Goal: Task Accomplishment & Management: Manage account settings

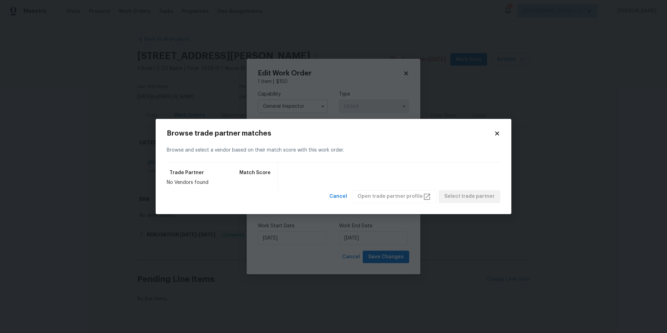
scroll to position [9, 0]
drag, startPoint x: 343, startPoint y: 198, endPoint x: 343, endPoint y: 192, distance: 5.9
click at [343, 198] on span "Cancel" at bounding box center [338, 196] width 18 height 9
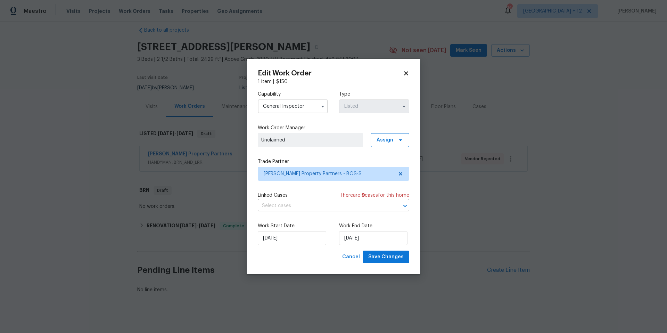
click at [400, 77] on div "Edit Work Order 1 item | $ 150 Capability General Inspector Type Listed Work Or…" at bounding box center [333, 166] width 151 height 193
click at [406, 73] on icon at bounding box center [406, 73] width 4 height 4
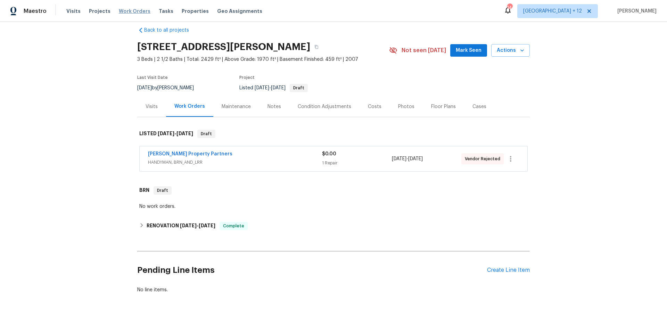
click at [135, 12] on span "Work Orders" at bounding box center [135, 11] width 32 height 7
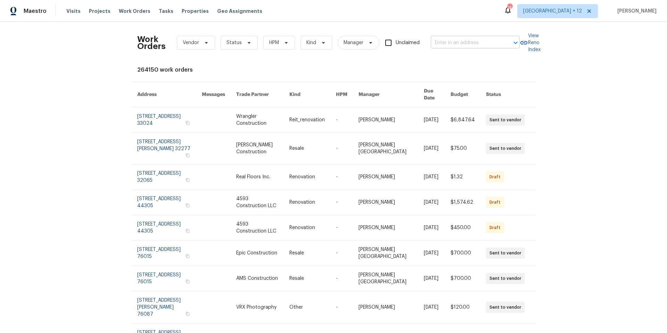
click at [487, 41] on input "text" at bounding box center [465, 43] width 69 height 11
type input "40 [GEOGRAPHIC_DATA]"
click at [459, 58] on li "[STREET_ADDRESS]" at bounding box center [473, 57] width 89 height 11
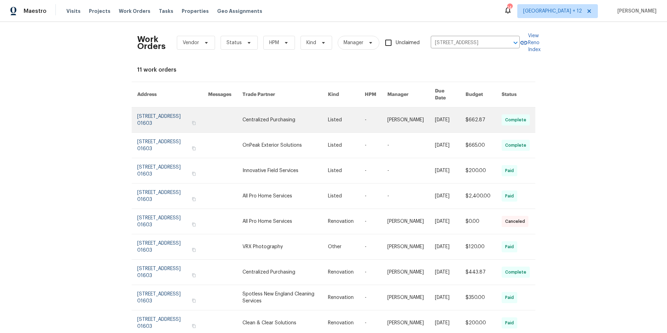
click at [160, 112] on link at bounding box center [172, 119] width 71 height 25
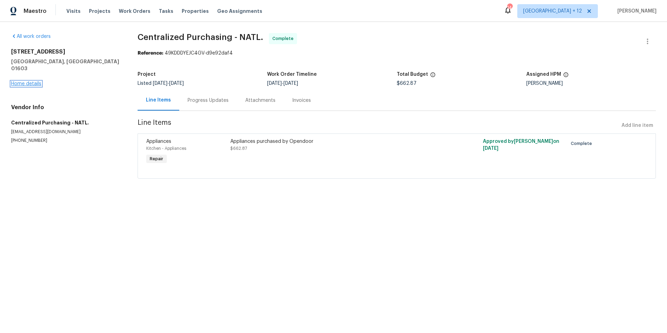
click at [39, 81] on link "Home details" at bounding box center [26, 83] width 30 height 5
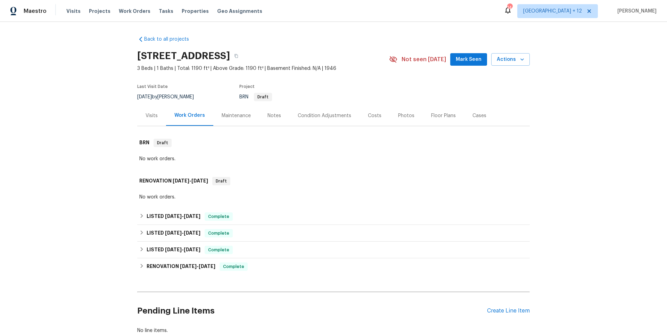
scroll to position [53, 0]
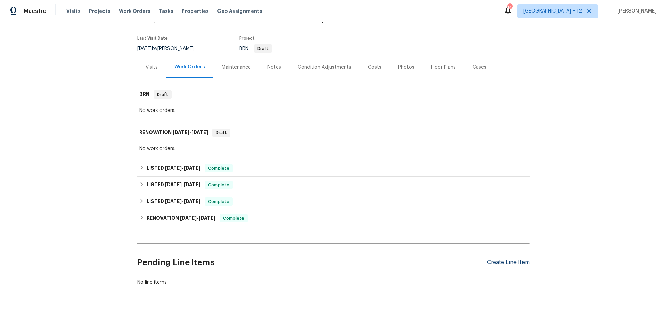
click at [496, 259] on div "Create Line Item" at bounding box center [508, 262] width 43 height 7
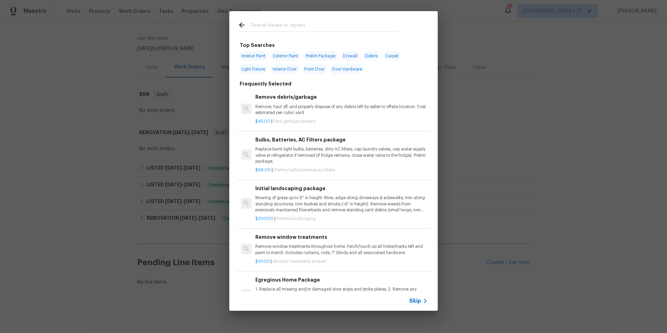
click at [421, 303] on icon at bounding box center [425, 301] width 8 height 8
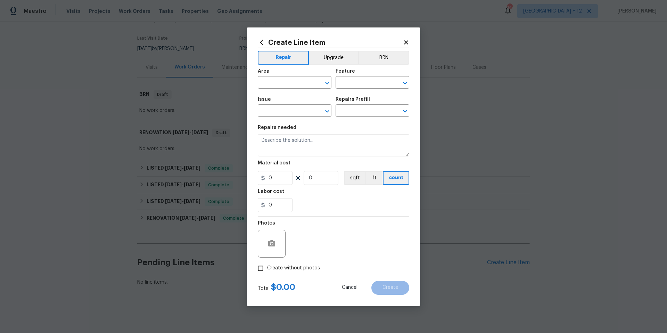
click at [282, 91] on span "Area ​" at bounding box center [295, 79] width 74 height 28
click at [283, 83] on input "text" at bounding box center [285, 83] width 54 height 11
click at [272, 109] on li "Interior Overall" at bounding box center [295, 109] width 74 height 11
type input "Interior Overall"
click at [281, 107] on input "text" at bounding box center [285, 111] width 54 height 11
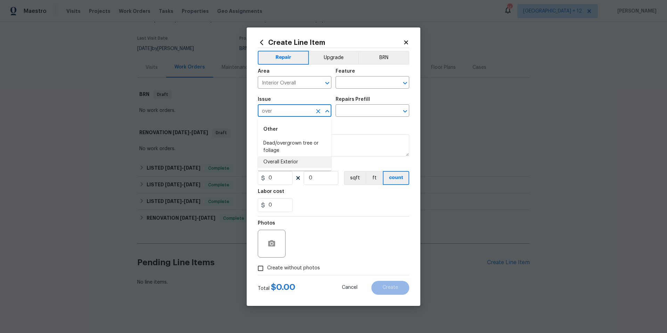
click at [285, 162] on li "Overall Exterior" at bounding box center [295, 161] width 74 height 11
type input "Overall Exterior"
click at [364, 83] on input "text" at bounding box center [362, 83] width 54 height 11
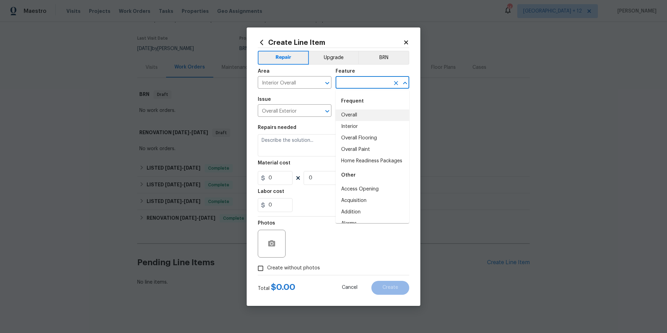
click at [370, 119] on li "Overall" at bounding box center [372, 114] width 74 height 11
type input "Overall"
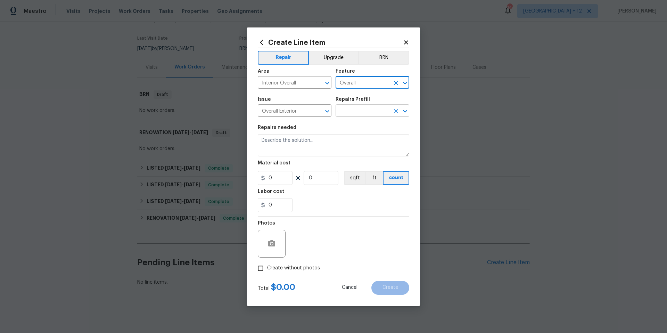
click at [359, 112] on input "text" at bounding box center [362, 111] width 54 height 11
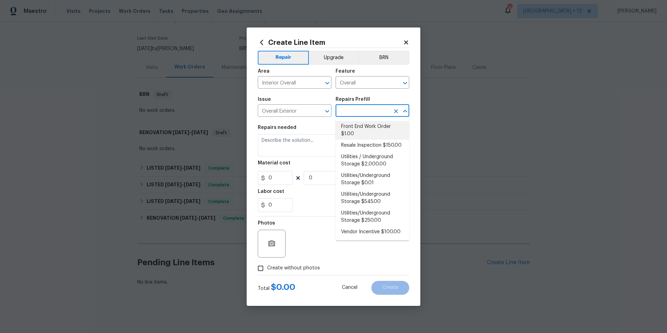
click at [371, 135] on li "Front End Work Order $1.00" at bounding box center [372, 130] width 74 height 19
type input "Front End Work Order $1.00"
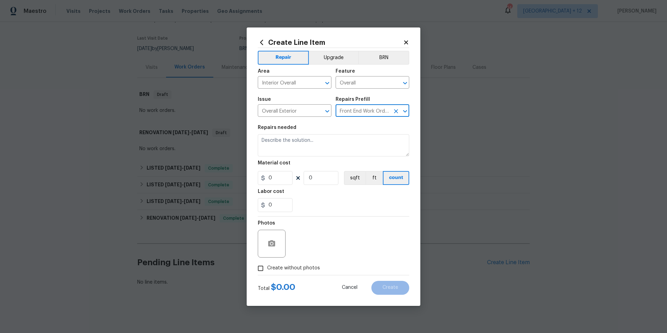
type textarea "Placeholder line item for the creation of front end work orders."
type input "1"
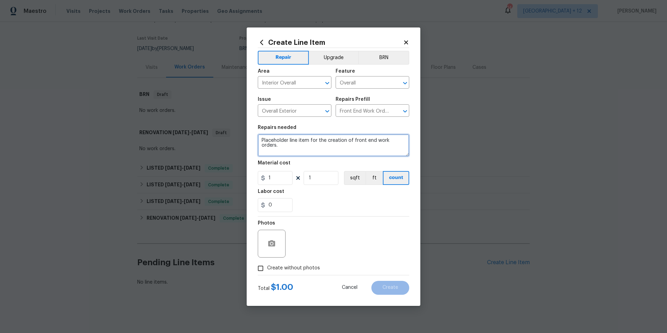
drag, startPoint x: 260, startPoint y: 139, endPoint x: 410, endPoint y: 140, distance: 150.0
click at [410, 140] on div "Create Line Item Repair Upgrade BRN Area Interior Overall ​ Feature Overall ​ I…" at bounding box center [334, 166] width 174 height 278
type textarea "Install smoke/co detectors that need to be replaced. Install smoke/co detector …"
click at [390, 204] on div "0" at bounding box center [333, 205] width 151 height 14
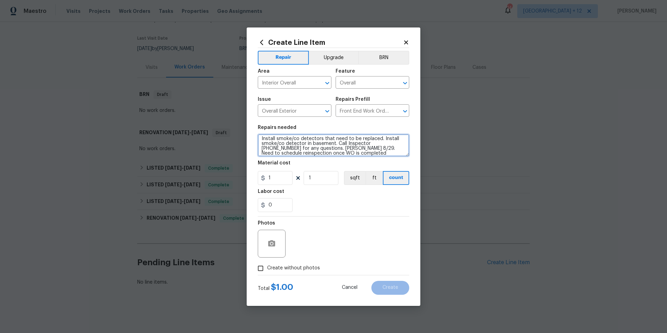
click at [348, 151] on textarea "Install smoke/co detectors that need to be replaced. Install smoke/co detector …" at bounding box center [333, 145] width 151 height 22
click at [356, 237] on div "Photos" at bounding box center [333, 238] width 151 height 45
click at [350, 152] on textarea "Install smoke/co detectors that need to be replaced. Install smoke/co detector …" at bounding box center [333, 145] width 151 height 22
click at [356, 230] on div "Photos" at bounding box center [333, 238] width 151 height 45
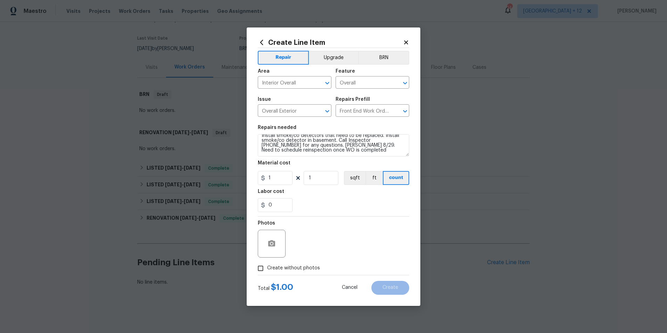
click at [260, 268] on input "Create without photos" at bounding box center [260, 268] width 13 height 13
checkbox input "true"
click at [343, 241] on textarea at bounding box center [350, 244] width 118 height 28
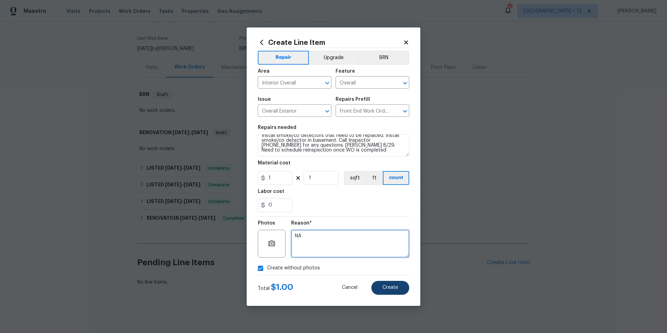
type textarea "NA"
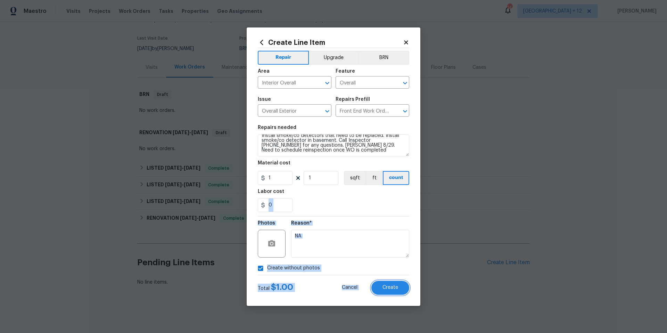
drag, startPoint x: 383, startPoint y: 288, endPoint x: 333, endPoint y: 165, distance: 133.0
click at [334, 172] on form "Repair Upgrade BRN Area Interior Overall ​ Feature Overall ​ Issue Overall Exte…" at bounding box center [333, 171] width 151 height 247
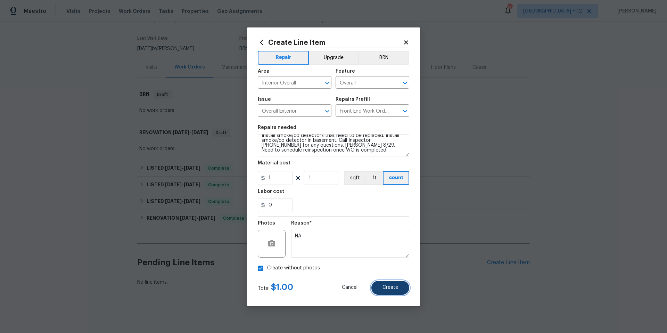
click at [396, 286] on span "Create" at bounding box center [390, 287] width 16 height 5
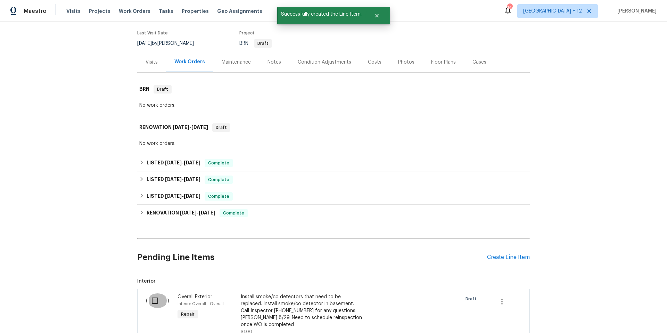
click at [151, 301] on input "checkbox" at bounding box center [158, 300] width 20 height 15
checkbox input "true"
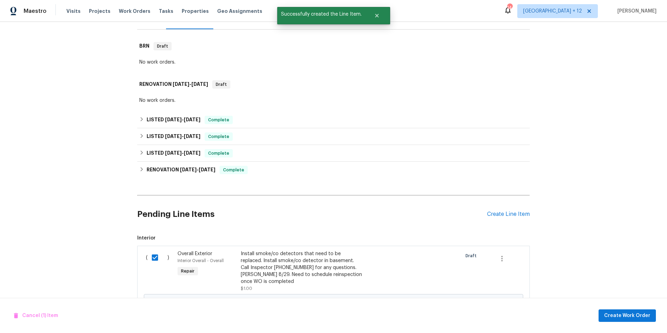
scroll to position [147, 0]
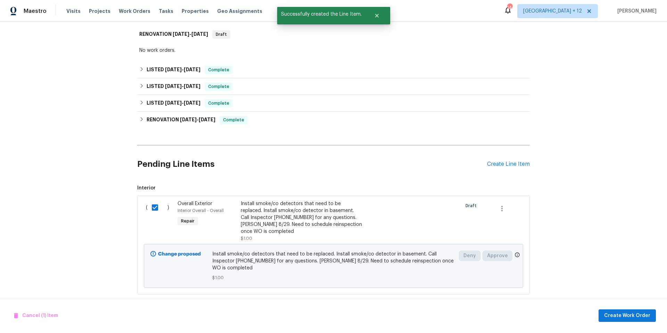
click at [616, 323] on div "Cancel (1) Item Create Work Order" at bounding box center [333, 315] width 667 height 35
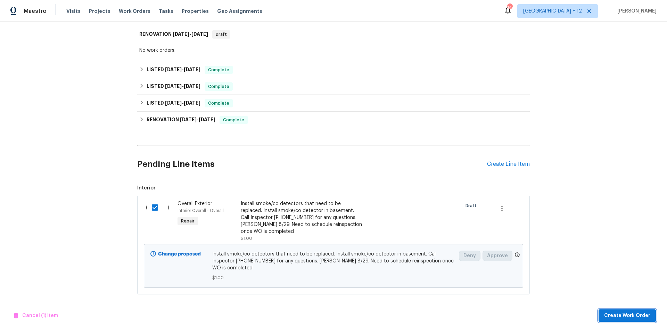
click at [611, 315] on span "Create Work Order" at bounding box center [627, 315] width 46 height 9
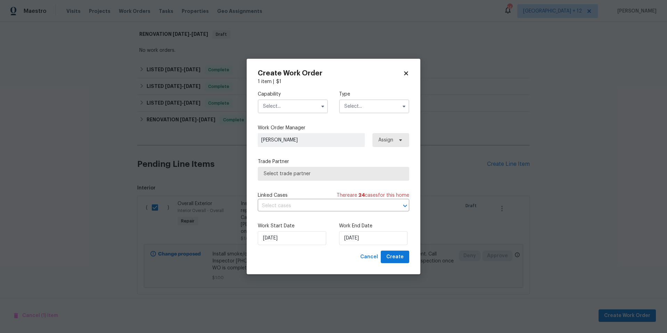
click at [310, 109] on input "text" at bounding box center [293, 106] width 70 height 14
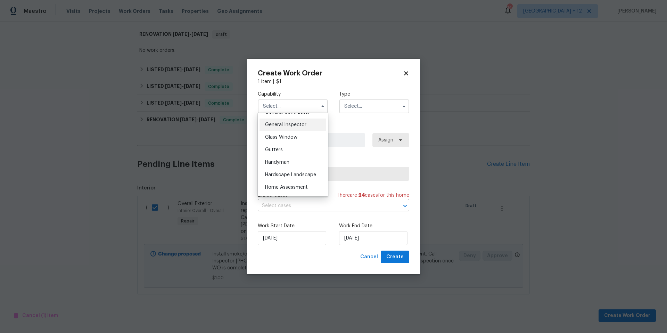
scroll to position [336, 0]
click at [288, 119] on span "General Contractor" at bounding box center [287, 116] width 45 height 5
type input "General Contractor"
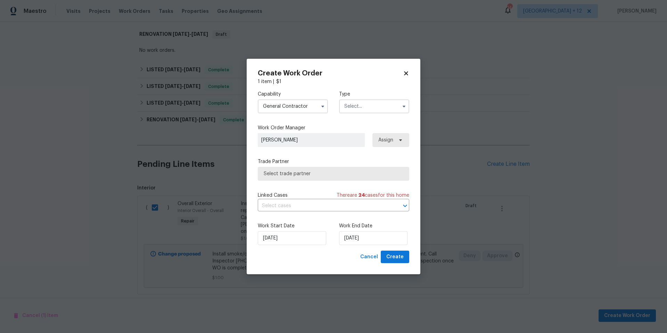
click at [359, 105] on input "text" at bounding box center [374, 106] width 70 height 14
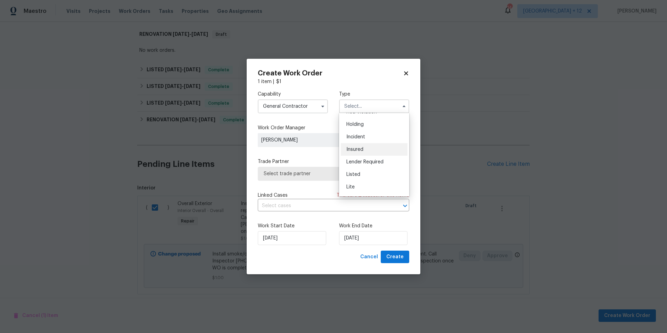
scroll to position [31, 0]
click at [362, 169] on div "Listed" at bounding box center [374, 165] width 67 height 13
type input "Listed"
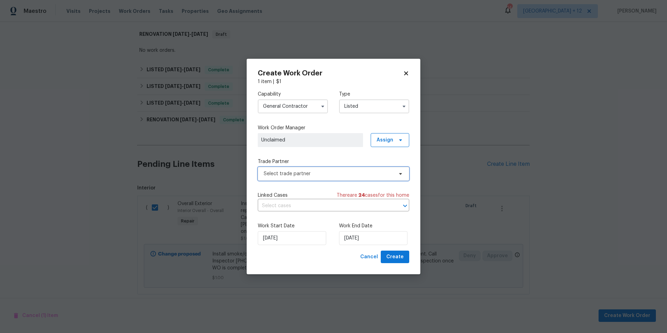
click at [328, 173] on span "Select trade partner" at bounding box center [329, 173] width 130 height 7
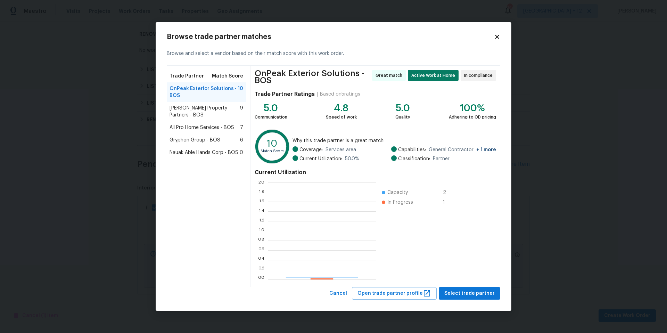
scroll to position [92, 103]
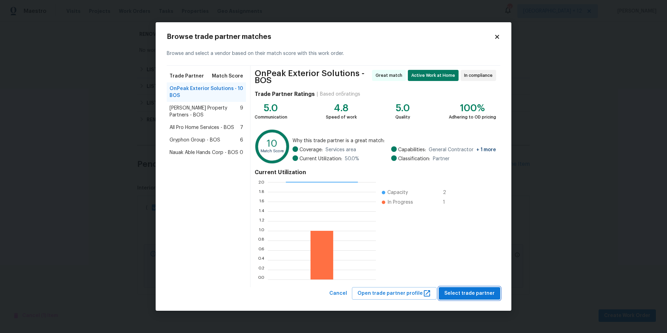
click at [458, 295] on span "Select trade partner" at bounding box center [469, 293] width 50 height 9
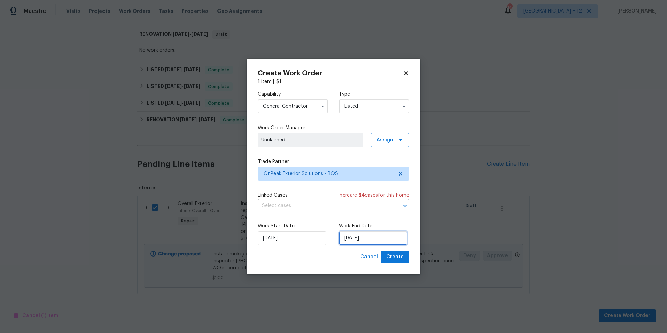
click at [383, 234] on input "[DATE]" at bounding box center [373, 238] width 68 height 14
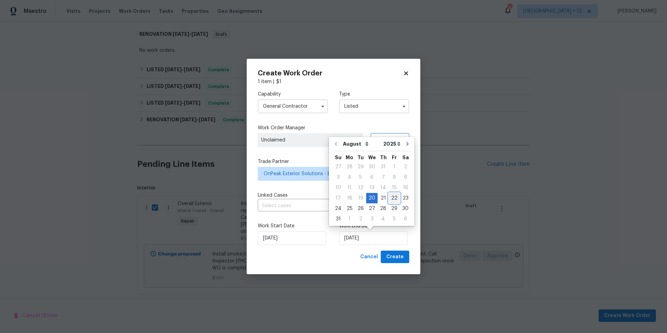
click at [389, 198] on div "22" at bounding box center [394, 198] width 11 height 10
type input "[DATE]"
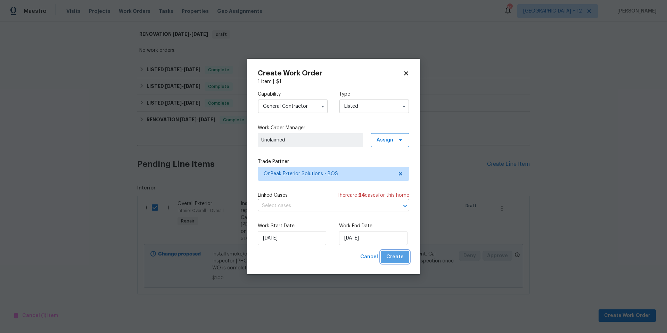
click at [398, 260] on span "Create" at bounding box center [394, 256] width 17 height 9
checkbox input "false"
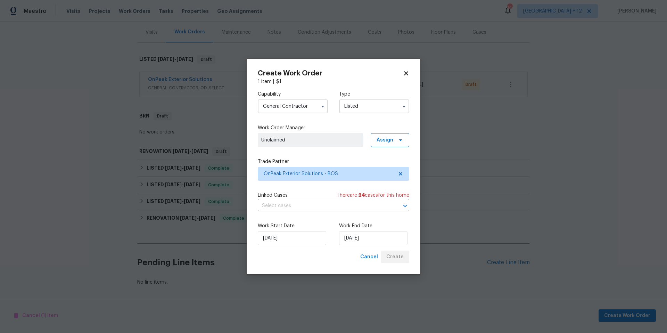
scroll to position [89, 0]
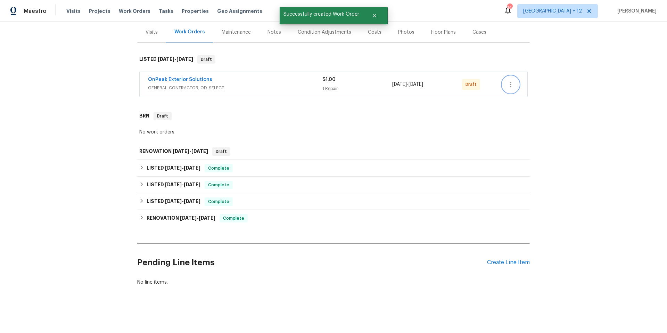
click at [509, 82] on icon "button" at bounding box center [510, 84] width 8 height 8
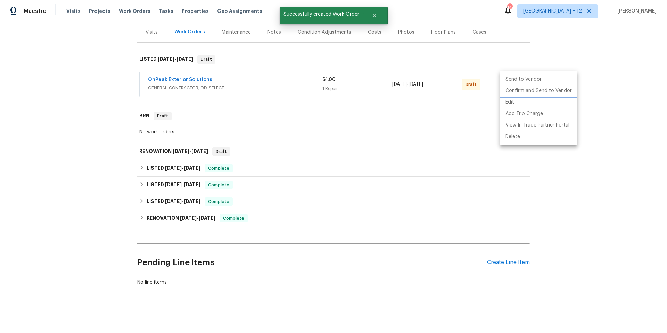
drag, startPoint x: 554, startPoint y: 89, endPoint x: 663, endPoint y: 128, distance: 116.3
click at [554, 89] on li "Confirm and Send to Vendor" at bounding box center [538, 90] width 77 height 11
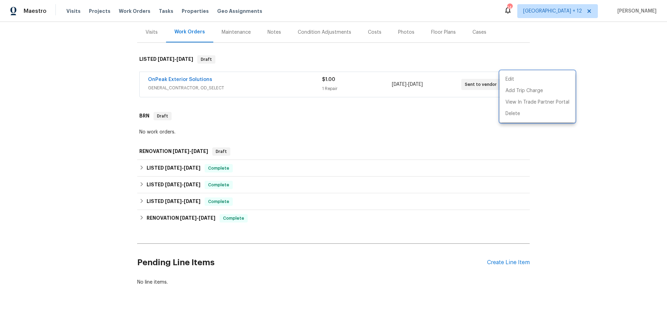
click at [552, 149] on div at bounding box center [333, 166] width 667 height 333
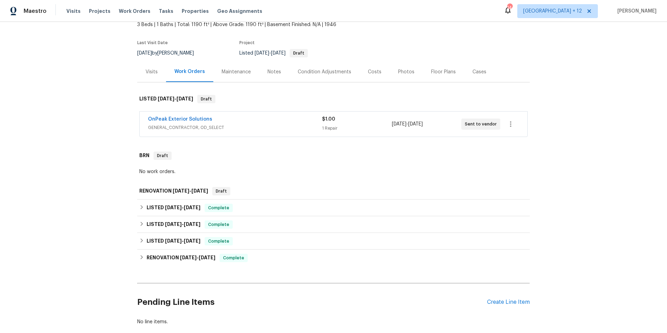
scroll to position [41, 0]
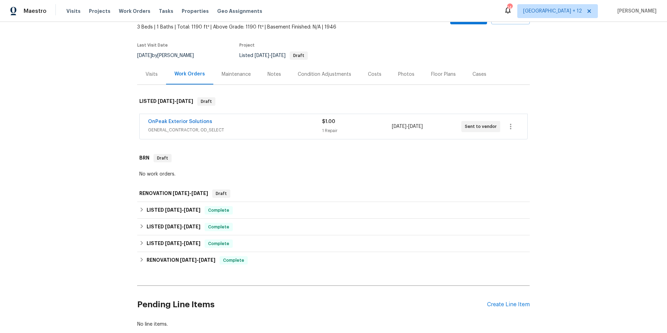
click at [246, 126] on div "OnPeak Exterior Solutions" at bounding box center [235, 122] width 174 height 8
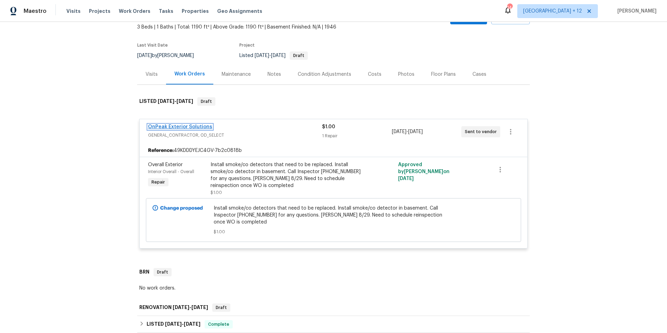
click at [198, 124] on link "OnPeak Exterior Solutions" at bounding box center [180, 126] width 64 height 5
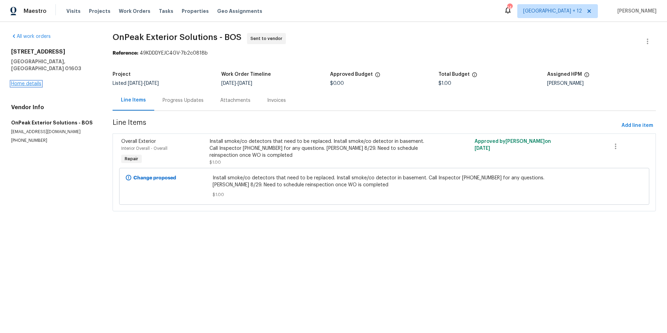
click at [27, 81] on link "Home details" at bounding box center [26, 83] width 30 height 5
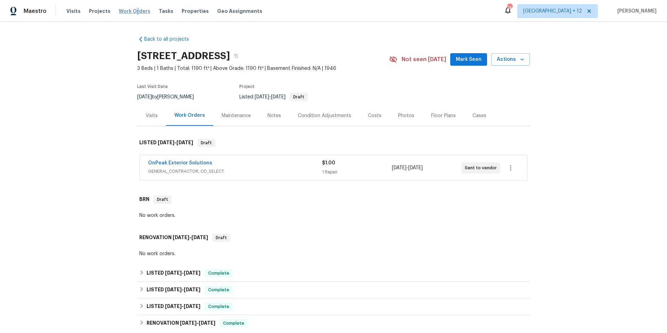
click at [134, 11] on span "Work Orders" at bounding box center [135, 11] width 32 height 7
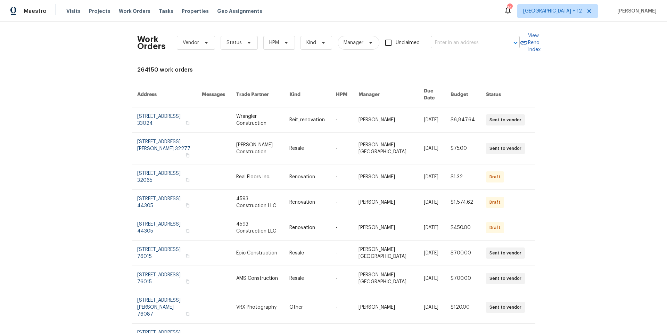
click at [468, 48] on input "text" at bounding box center [465, 43] width 69 height 11
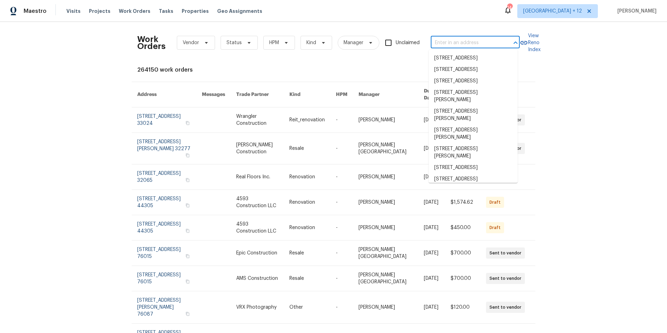
paste input "[STREET_ADDRESS][PERSON_NAME]"
type input "[STREET_ADDRESS][PERSON_NAME]"
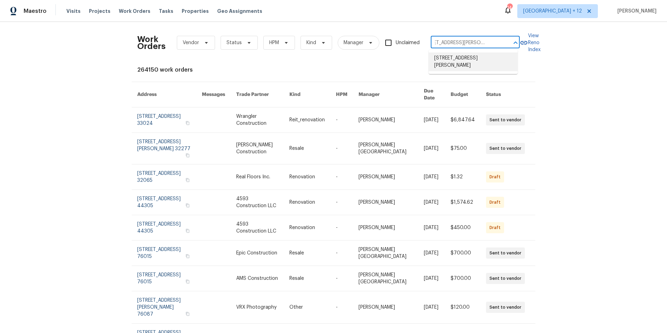
click at [463, 59] on li "[STREET_ADDRESS][PERSON_NAME]" at bounding box center [473, 61] width 89 height 19
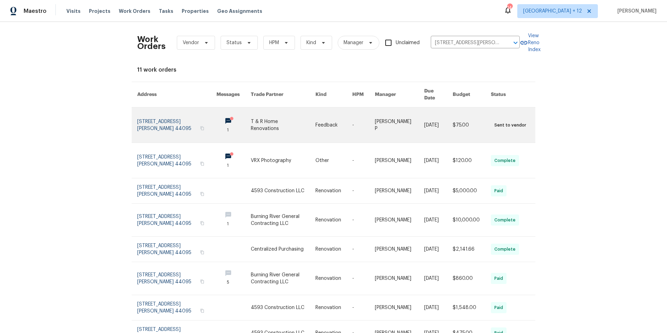
click at [156, 121] on link at bounding box center [176, 124] width 79 height 35
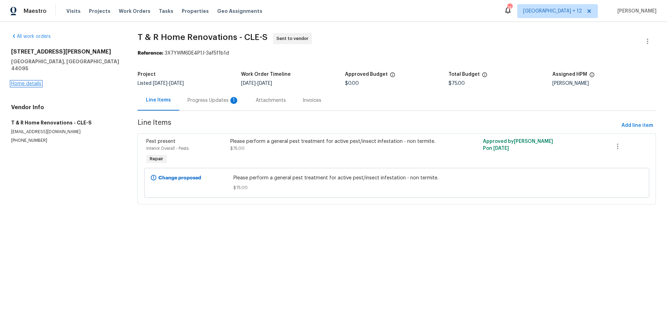
click at [36, 81] on link "Home details" at bounding box center [26, 83] width 30 height 5
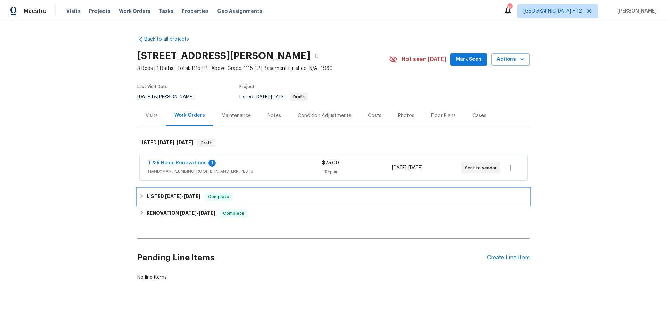
click at [141, 196] on icon at bounding box center [142, 196] width 2 height 4
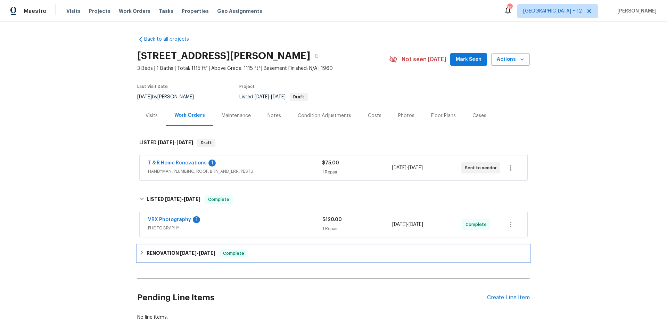
click at [143, 251] on div "RENOVATION [DATE] - [DATE] Complete" at bounding box center [333, 253] width 388 height 8
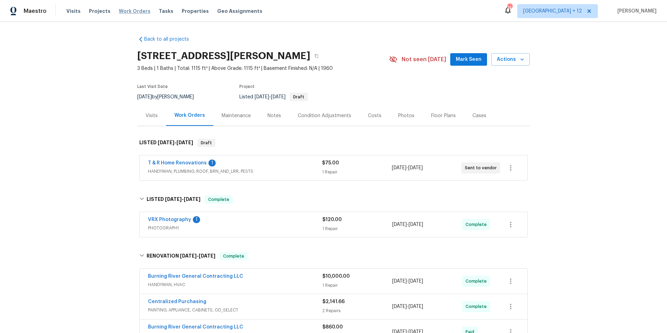
click at [121, 11] on span "Work Orders" at bounding box center [135, 11] width 32 height 7
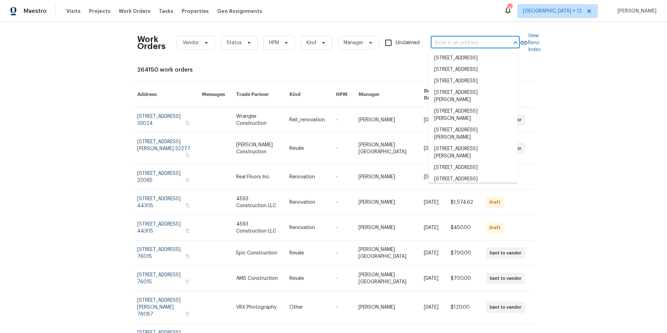
click at [483, 45] on input "text" at bounding box center [465, 43] width 69 height 11
paste input "[STREET_ADDRESS]"
type input "[STREET_ADDRESS]"
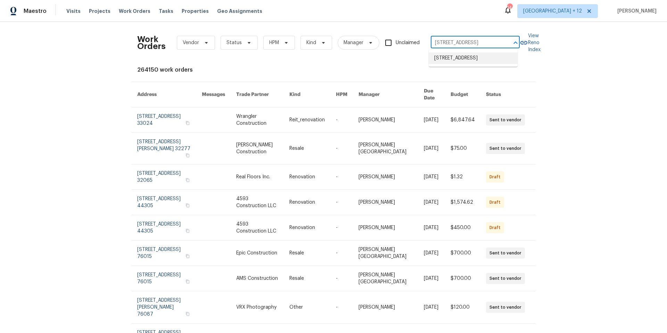
click at [459, 60] on li "[STREET_ADDRESS]" at bounding box center [473, 57] width 89 height 11
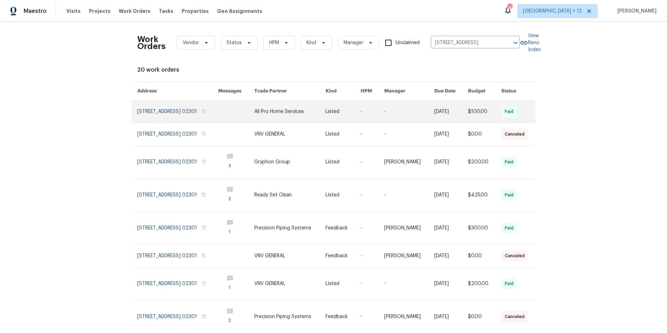
click at [189, 101] on link at bounding box center [177, 111] width 81 height 22
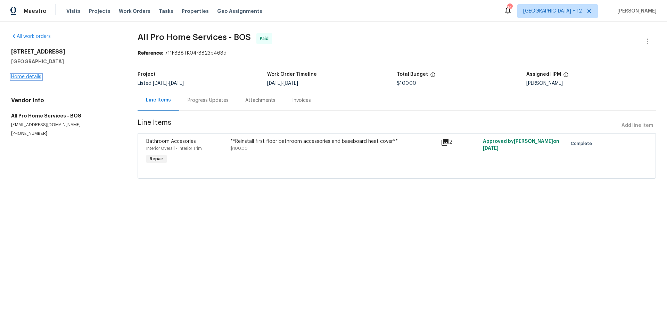
click at [39, 78] on link "Home details" at bounding box center [26, 76] width 30 height 5
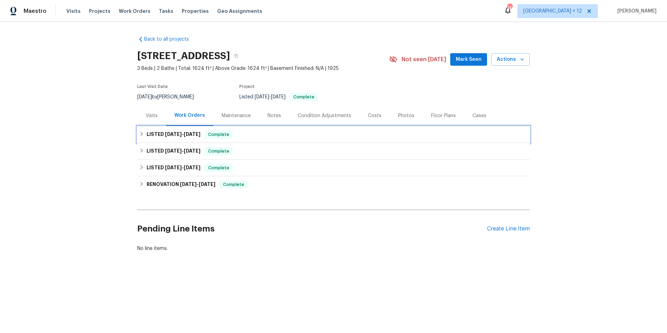
click at [142, 134] on div "LISTED [DATE] - [DATE] Complete" at bounding box center [333, 134] width 388 height 8
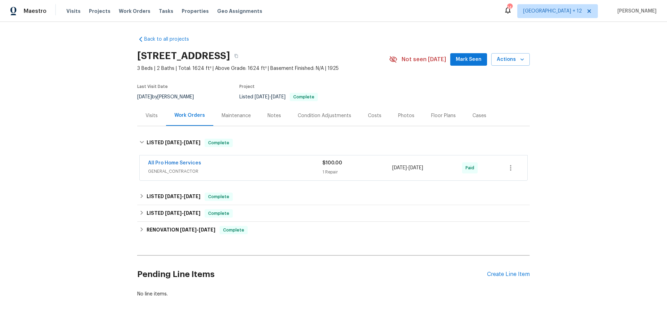
click at [251, 173] on span "GENERAL_CONTRACTOR" at bounding box center [235, 171] width 174 height 7
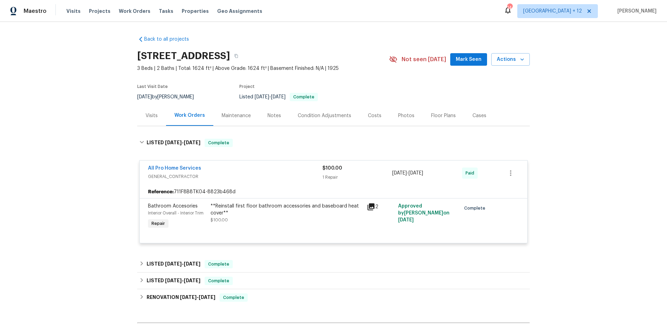
click at [368, 206] on icon at bounding box center [370, 206] width 7 height 7
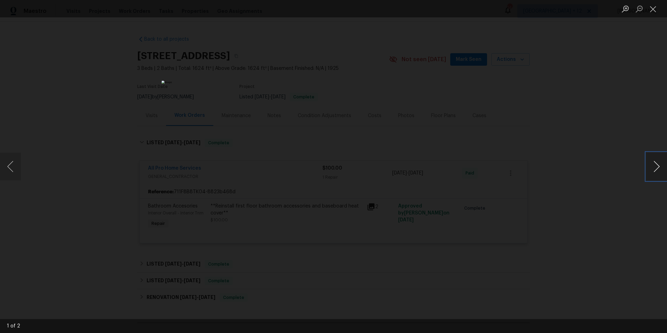
click at [654, 163] on button "Next image" at bounding box center [656, 166] width 21 height 28
click at [653, 6] on button "Close lightbox" at bounding box center [653, 9] width 14 height 12
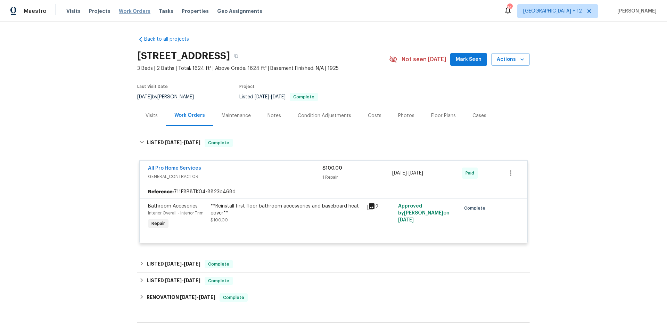
click at [131, 10] on span "Work Orders" at bounding box center [135, 11] width 32 height 7
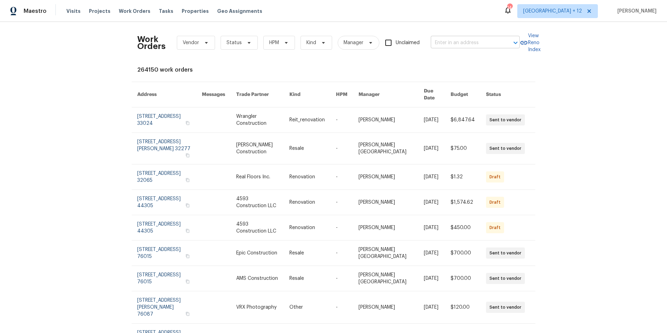
click at [481, 38] on input "text" at bounding box center [465, 43] width 69 height 11
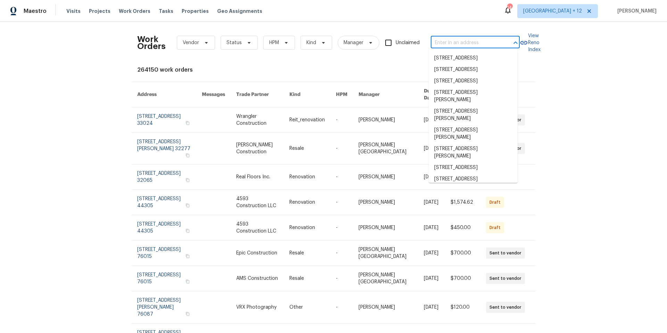
paste input "[STREET_ADDRESS][PERSON_NAME]"
type input "[STREET_ADDRESS][PERSON_NAME]"
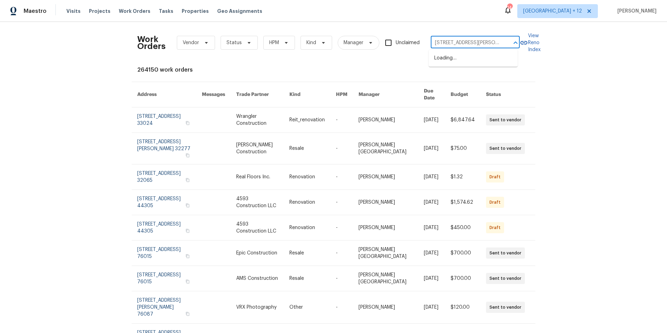
scroll to position [0, 16]
click at [473, 63] on li "[STREET_ADDRESS][PERSON_NAME]" at bounding box center [473, 61] width 89 height 19
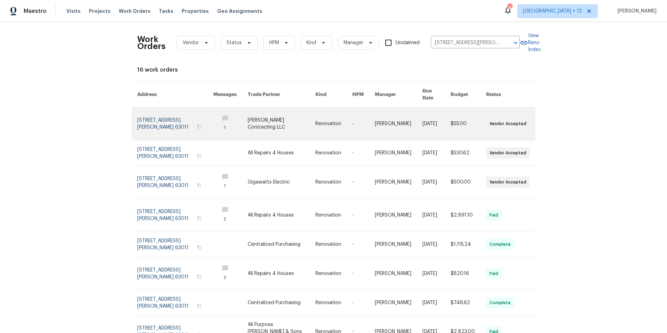
click at [153, 114] on link at bounding box center [175, 123] width 76 height 33
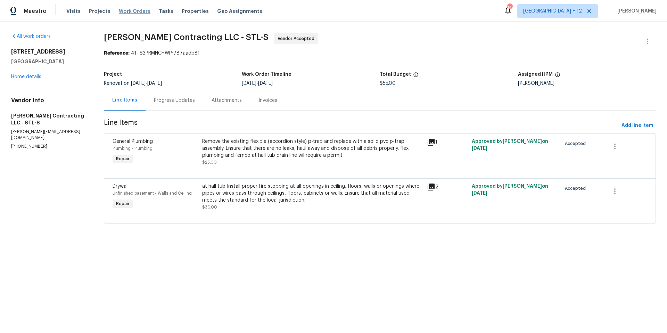
click at [135, 11] on span "Work Orders" at bounding box center [135, 11] width 32 height 7
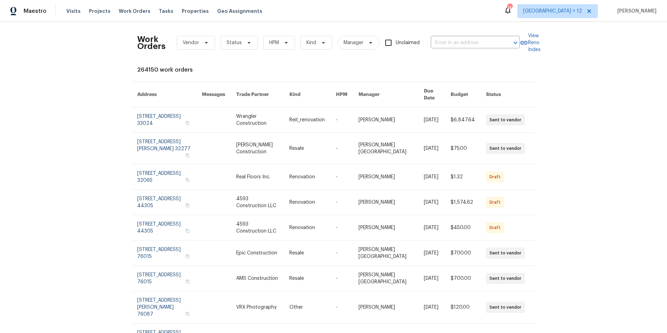
click at [472, 50] on div "Work Orders Vendor Status HPM Kind Manager Unclaimed ​" at bounding box center [328, 42] width 382 height 31
click at [469, 45] on input "text" at bounding box center [465, 43] width 69 height 11
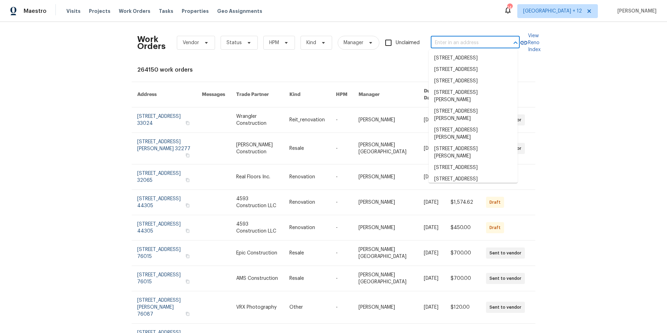
paste input "[STREET_ADDRESS][PERSON_NAME]"
type input "[STREET_ADDRESS][PERSON_NAME]"
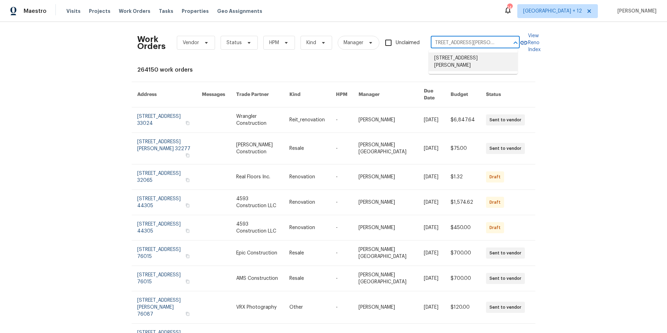
click at [468, 55] on li "[STREET_ADDRESS][PERSON_NAME]" at bounding box center [473, 61] width 89 height 19
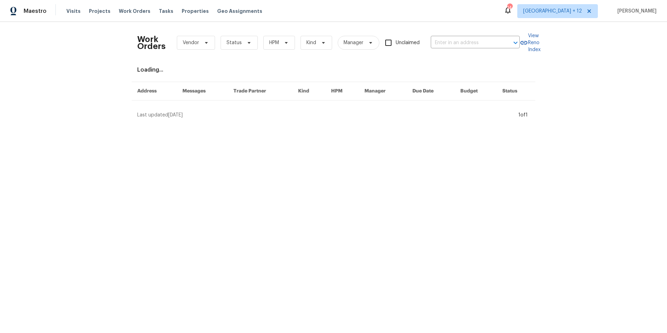
type input "[STREET_ADDRESS][PERSON_NAME]"
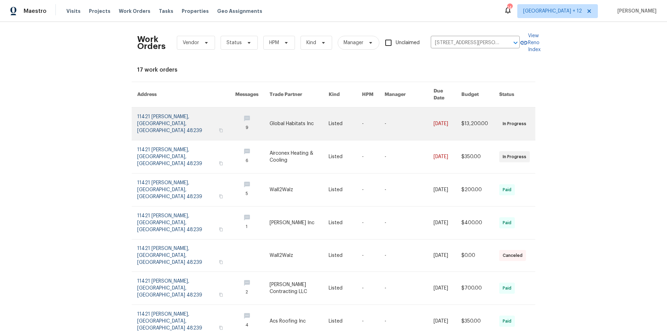
click at [159, 115] on link at bounding box center [186, 123] width 98 height 33
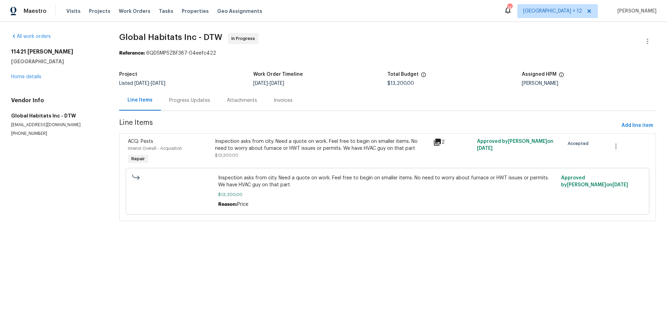
click at [198, 99] on div "Progress Updates" at bounding box center [189, 100] width 41 height 7
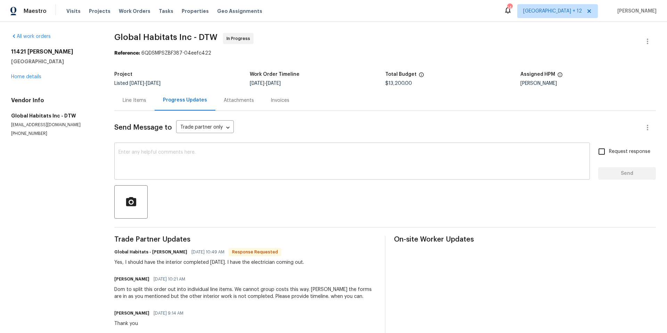
scroll to position [1, 0]
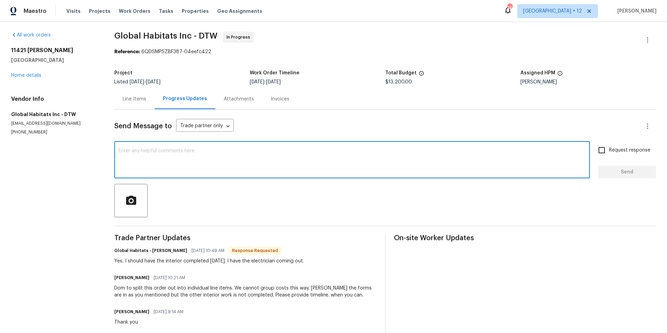
click at [342, 158] on textarea at bounding box center [351, 160] width 467 height 24
type textarea "Hi any update?"
click at [597, 151] on input "Request response" at bounding box center [601, 150] width 15 height 15
checkbox input "true"
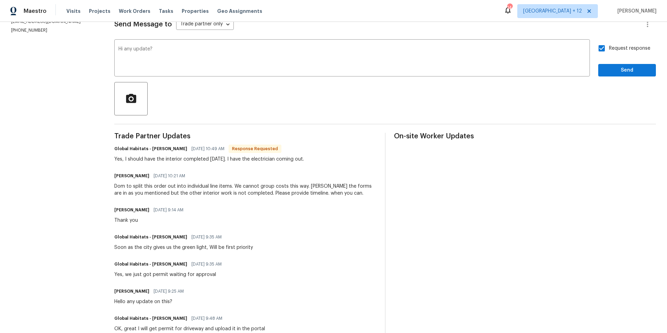
scroll to position [112, 0]
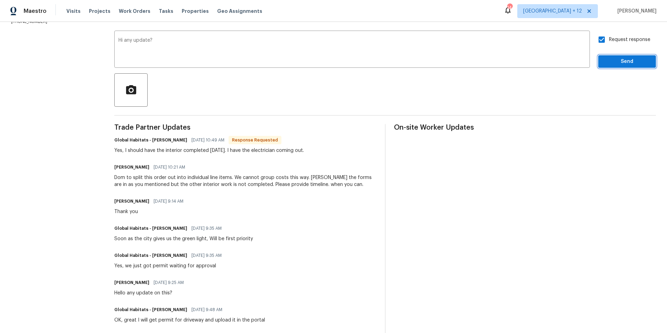
click at [620, 59] on span "Send" at bounding box center [627, 61] width 47 height 9
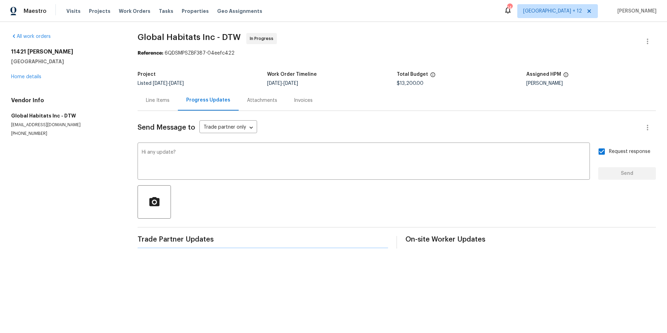
scroll to position [0, 0]
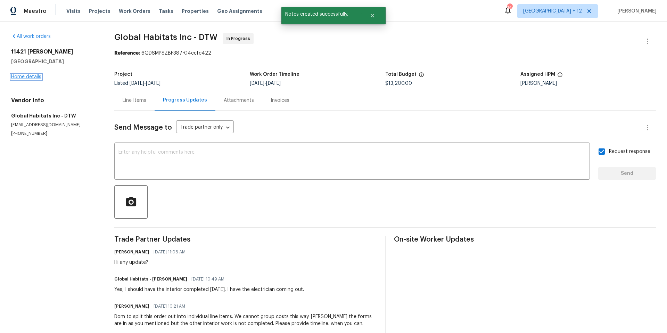
click at [33, 75] on link "Home details" at bounding box center [26, 76] width 30 height 5
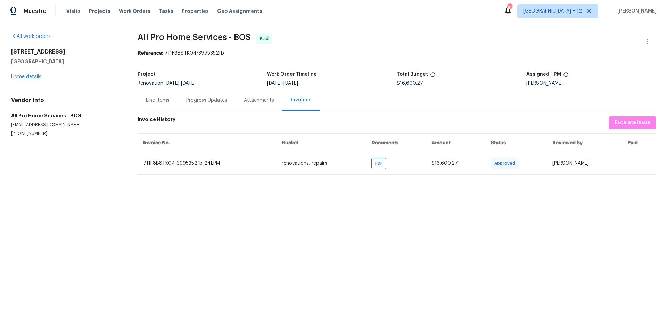
click at [170, 99] on div "Line Items" at bounding box center [158, 100] width 40 height 20
